Goal: Download file/media

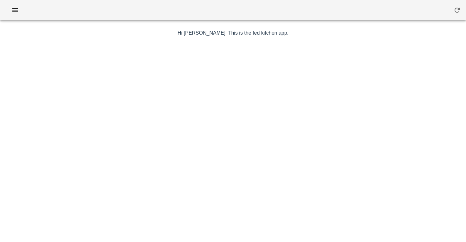
click at [11, 16] on div at bounding box center [233, 10] width 466 height 20
click at [11, 8] on icon "button" at bounding box center [15, 10] width 8 height 8
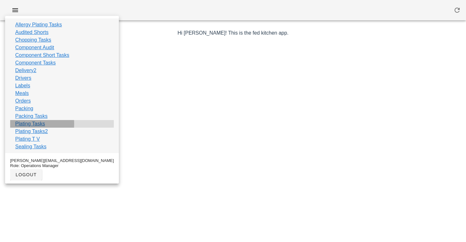
click at [28, 124] on link "Plating Tasks" at bounding box center [30, 124] width 30 height 8
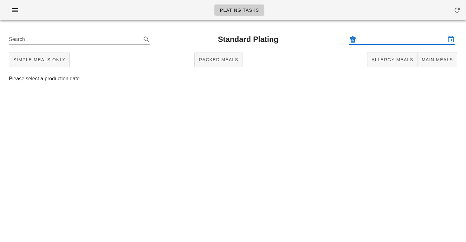
click at [372, 38] on input "text" at bounding box center [402, 39] width 88 height 10
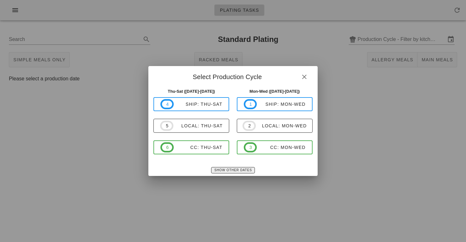
click at [223, 168] on span "Show Other Dates" at bounding box center [233, 169] width 38 height 3
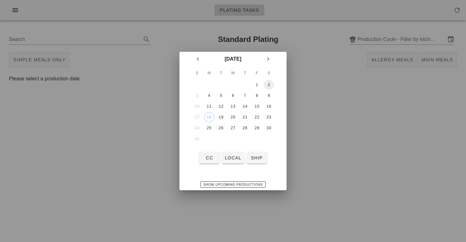
click at [268, 85] on div "2" at bounding box center [269, 84] width 10 height 4
click at [232, 157] on span "local" at bounding box center [232, 157] width 17 height 5
type input "local: Thu-Sat ([DATE]-[DATE])"
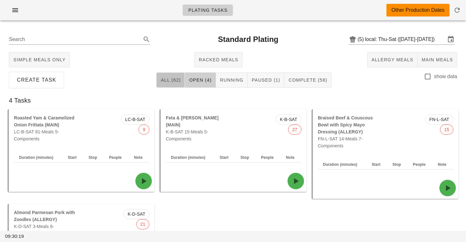
click at [183, 78] on button "All (62)" at bounding box center [170, 79] width 29 height 15
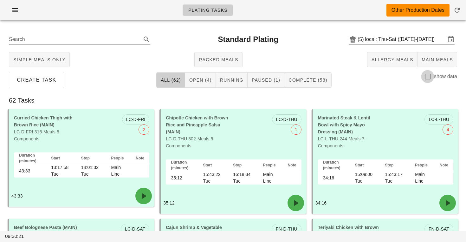
click at [429, 78] on div at bounding box center [427, 76] width 11 height 11
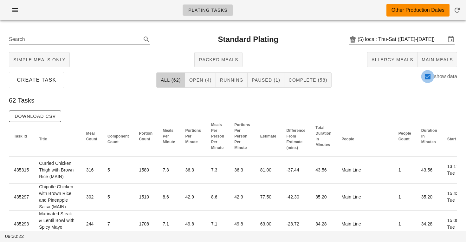
checkbox input "true"
click at [306, 83] on button "Complete (58)" at bounding box center [307, 79] width 47 height 15
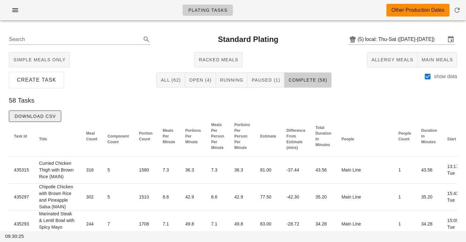
click at [52, 115] on span "Download CSV" at bounding box center [35, 116] width 42 height 5
click at [396, 40] on input "local: Thu-Sat ([DATE]-[DATE])" at bounding box center [405, 39] width 81 height 10
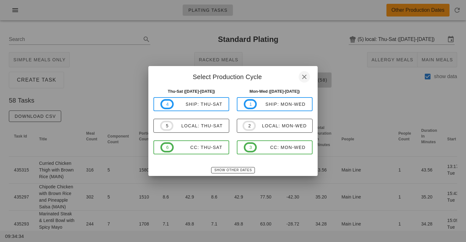
click at [306, 75] on icon "button" at bounding box center [305, 77] width 8 height 8
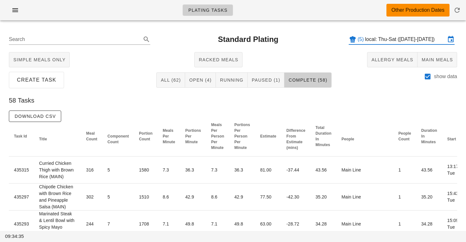
click at [371, 40] on input "local: Thu-Sat ([DATE]-[DATE])" at bounding box center [405, 39] width 81 height 10
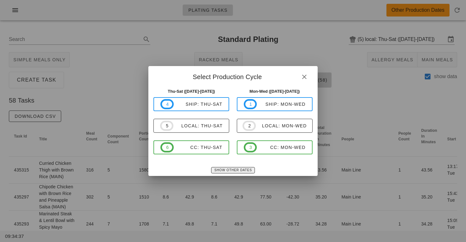
click at [224, 170] on span "Show Other Dates" at bounding box center [233, 169] width 38 height 3
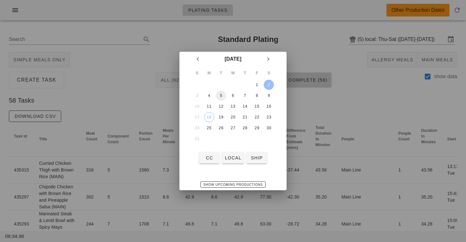
click at [221, 94] on div "5" at bounding box center [221, 95] width 10 height 4
click at [235, 159] on span "local" at bounding box center [232, 157] width 17 height 5
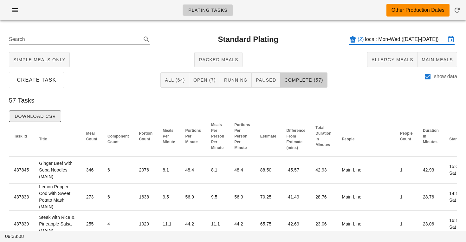
click at [48, 117] on span "Download CSV" at bounding box center [35, 116] width 42 height 5
click at [377, 41] on input "local: Mon-Wed ([DATE]-[DATE])" at bounding box center [405, 39] width 81 height 10
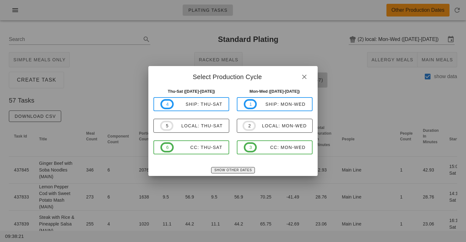
click at [221, 168] on span "Show Other Dates" at bounding box center [233, 169] width 38 height 3
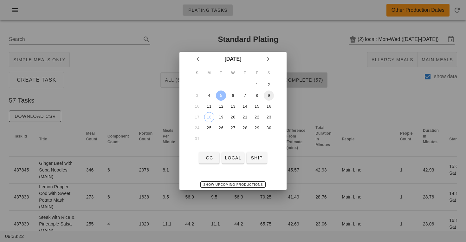
click at [268, 96] on div "9" at bounding box center [269, 95] width 10 height 4
click at [231, 158] on span "local" at bounding box center [232, 157] width 17 height 5
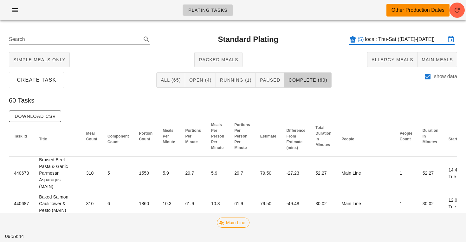
click at [381, 39] on input "local: Thu-Sat ([DATE]-[DATE])" at bounding box center [405, 39] width 81 height 10
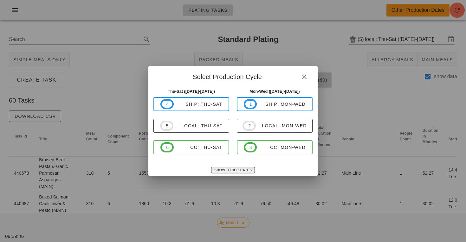
click at [224, 168] on span "Show Other Dates" at bounding box center [233, 169] width 38 height 3
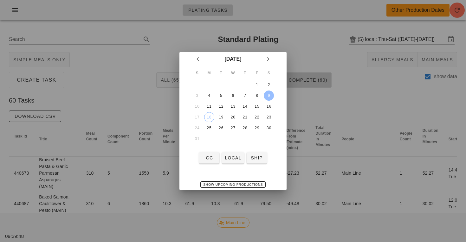
click at [326, 113] on div at bounding box center [233, 121] width 466 height 242
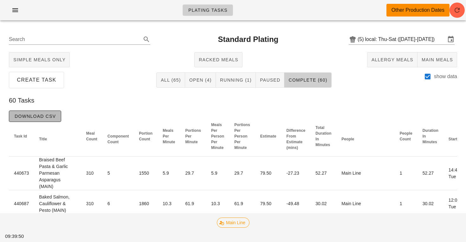
click at [51, 117] on span "Download CSV" at bounding box center [35, 116] width 42 height 5
click at [385, 41] on input "local: Thu-Sat ([DATE]-[DATE])" at bounding box center [405, 39] width 81 height 10
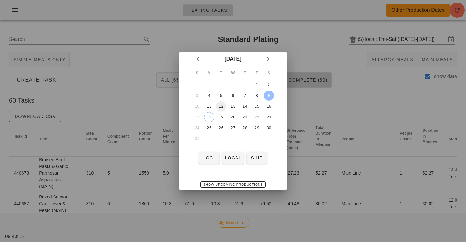
click at [218, 106] on div "12" at bounding box center [221, 106] width 10 height 4
click at [235, 158] on span "local" at bounding box center [232, 157] width 17 height 5
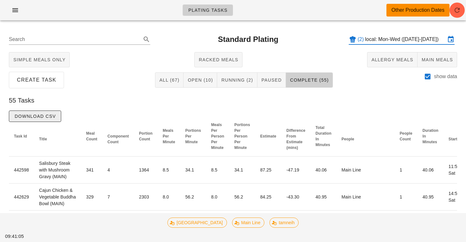
click at [55, 114] on span "Download CSV" at bounding box center [35, 116] width 42 height 5
click at [393, 40] on input "local: Mon-Wed ([DATE]-[DATE])" at bounding box center [405, 39] width 81 height 10
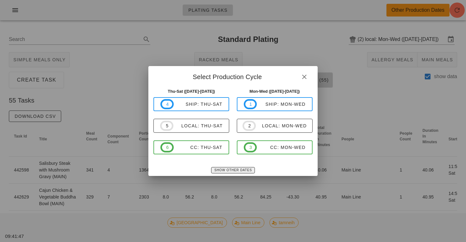
click at [230, 170] on span "Show Other Dates" at bounding box center [233, 169] width 38 height 3
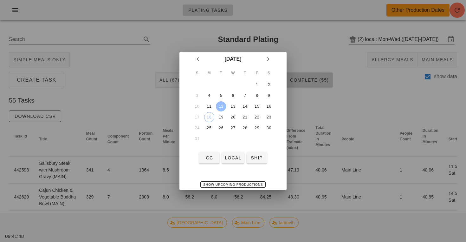
click at [223, 107] on div "12" at bounding box center [221, 106] width 10 height 4
click at [238, 157] on span "local" at bounding box center [232, 157] width 17 height 5
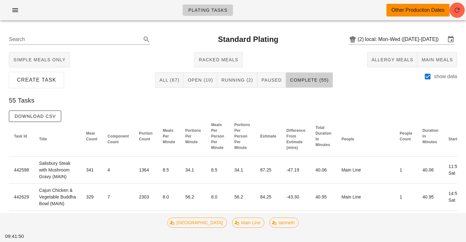
click at [374, 82] on div "Create Task All (67) Open (10) Running (2) Paused Complete (55) show data" at bounding box center [233, 80] width 459 height 20
click at [22, 119] on span "Download CSV" at bounding box center [35, 116] width 42 height 5
click at [416, 37] on input "local: Mon-Wed ([DATE]-[DATE])" at bounding box center [405, 39] width 81 height 10
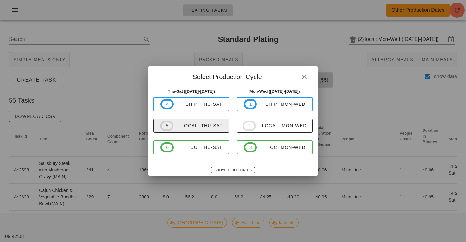
click at [204, 124] on div "local: Thu-Sat" at bounding box center [197, 125] width 49 height 5
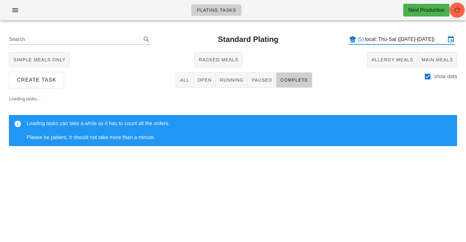
click at [393, 40] on input "local: Thu-Sat ([DATE]-[DATE])" at bounding box center [405, 39] width 81 height 10
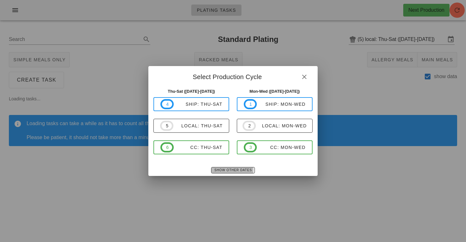
click at [243, 168] on span "Show Other Dates" at bounding box center [233, 169] width 38 height 3
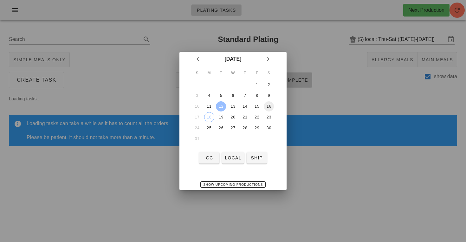
click at [269, 107] on div "16" at bounding box center [269, 106] width 10 height 4
click at [232, 155] on span "local" at bounding box center [232, 157] width 17 height 5
type input "local: Thu-Sat ([DATE]-[DATE])"
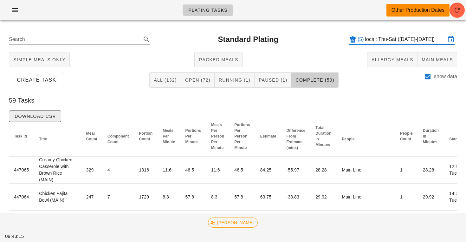
click at [39, 117] on span "Download CSV" at bounding box center [35, 116] width 42 height 5
click at [452, 41] on icon at bounding box center [451, 40] width 8 height 8
click at [402, 37] on input "local: Thu-Sat ([DATE]-[DATE])" at bounding box center [405, 39] width 81 height 10
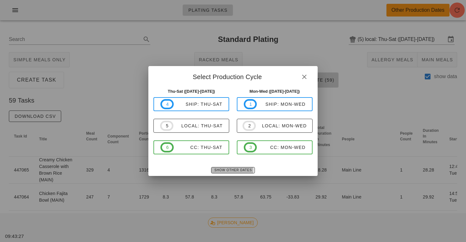
click at [225, 169] on span "Show Other Dates" at bounding box center [233, 169] width 38 height 3
